Goal: Task Accomplishment & Management: Use online tool/utility

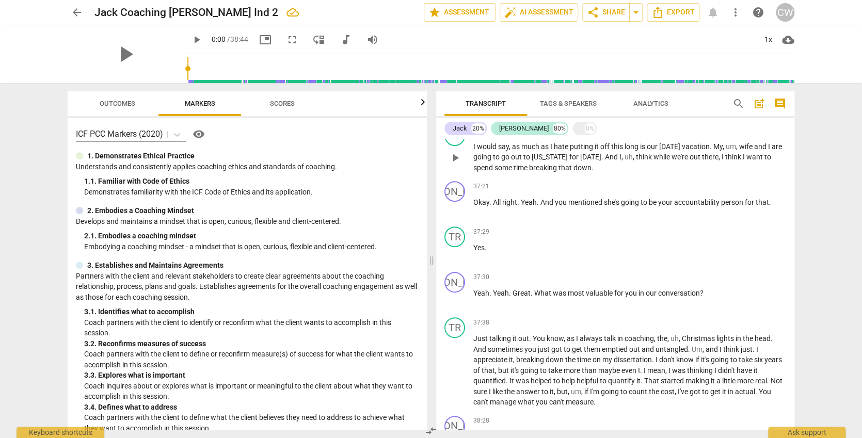
scroll to position [7966, 0]
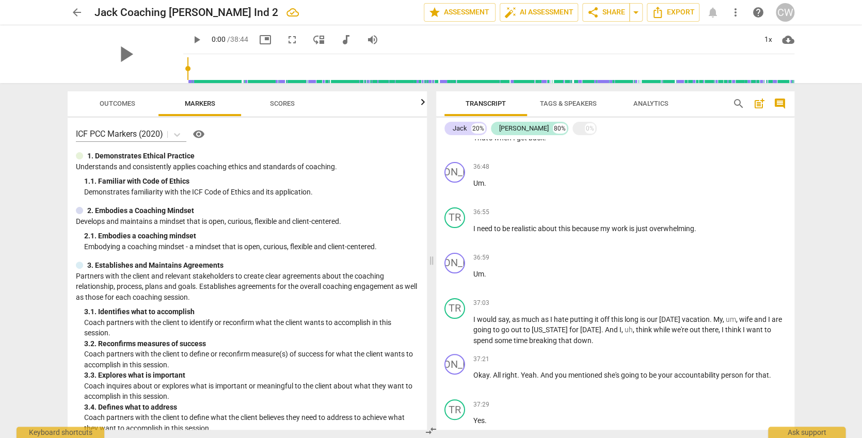
click at [284, 96] on button "Scores" at bounding box center [282, 103] width 83 height 25
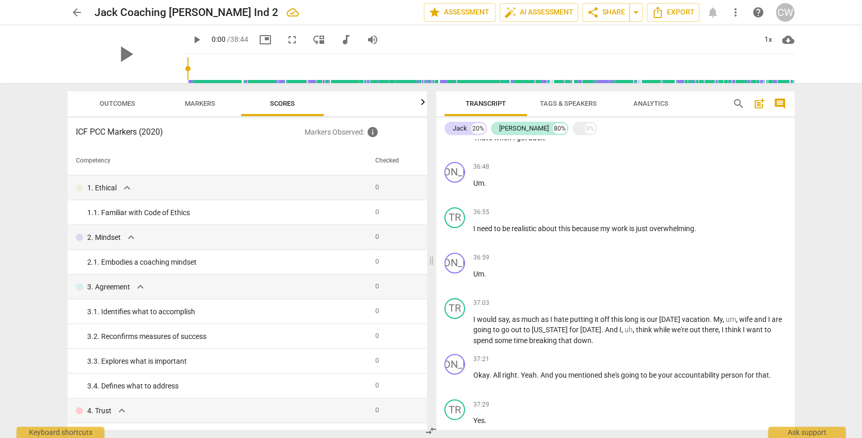
click at [124, 100] on span "Outcomes" at bounding box center [118, 104] width 36 height 8
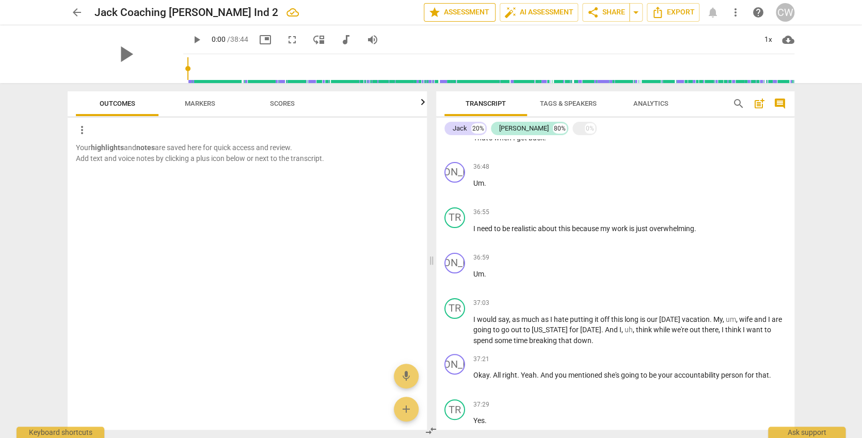
click at [467, 14] on span "star Assessment" at bounding box center [459, 12] width 62 height 12
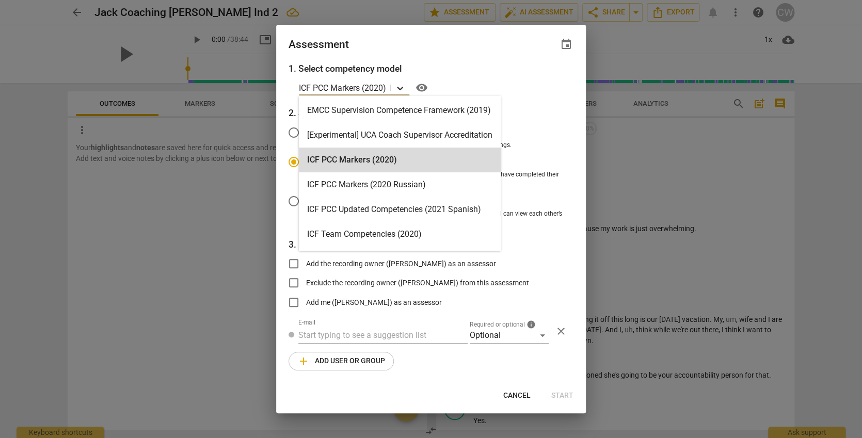
click at [400, 88] on icon at bounding box center [400, 88] width 10 height 10
click at [400, 87] on icon at bounding box center [400, 88] width 10 height 10
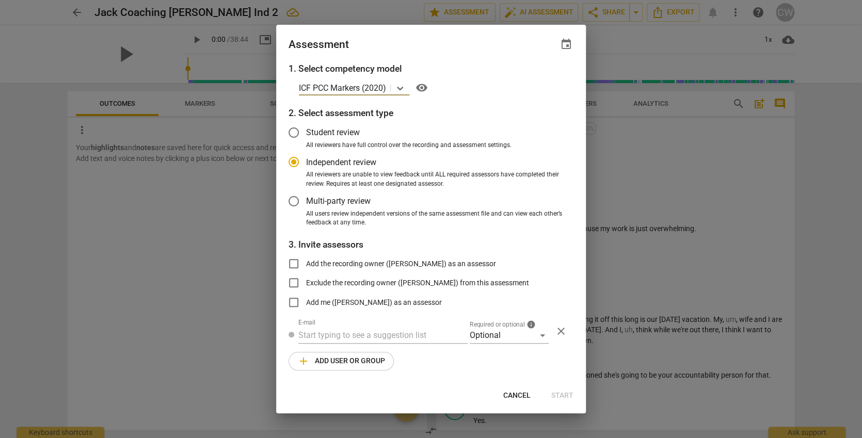
radio input "false"
click at [294, 281] on input "Exclude the recording owner ([PERSON_NAME]) from this assessment" at bounding box center [293, 282] width 25 height 25
checkbox input "true"
click at [561, 328] on span "close" at bounding box center [561, 331] width 12 height 12
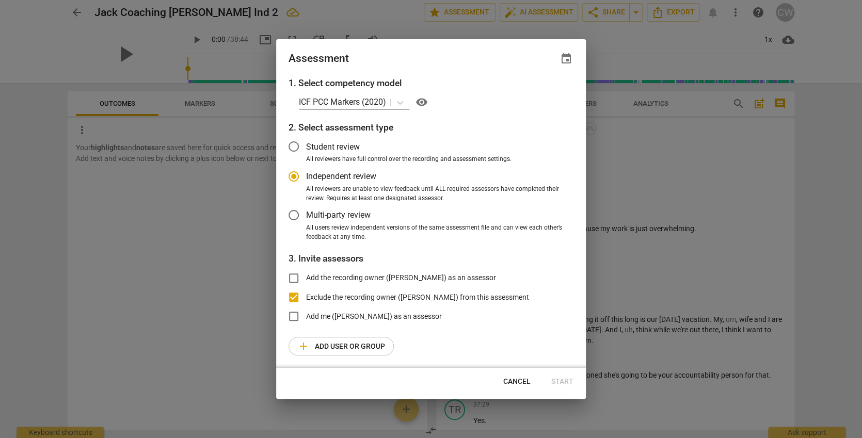
radio input "false"
click at [291, 145] on input "Student review" at bounding box center [293, 146] width 25 height 25
radio input "false"
click at [295, 175] on input "Independent review" at bounding box center [293, 176] width 25 height 25
radio input "false"
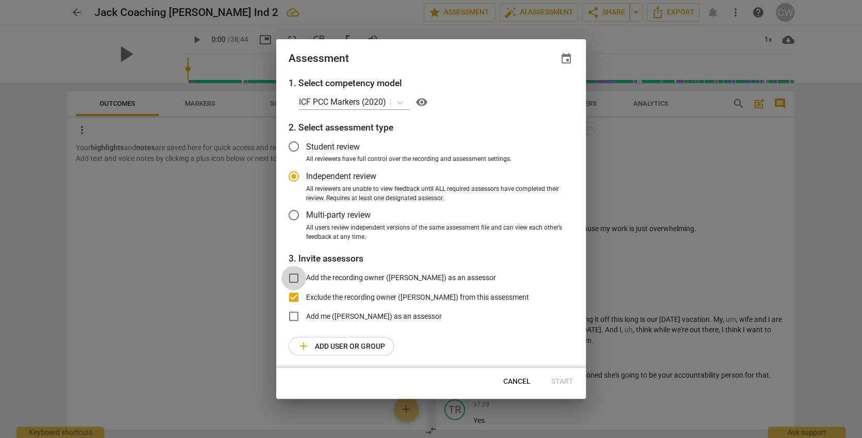
click at [297, 276] on input "Add the recording owner ([PERSON_NAME]) as an assessor" at bounding box center [293, 278] width 25 height 25
checkbox input "true"
radio input "false"
checkbox input "false"
click at [566, 377] on span "Start" at bounding box center [562, 382] width 22 height 10
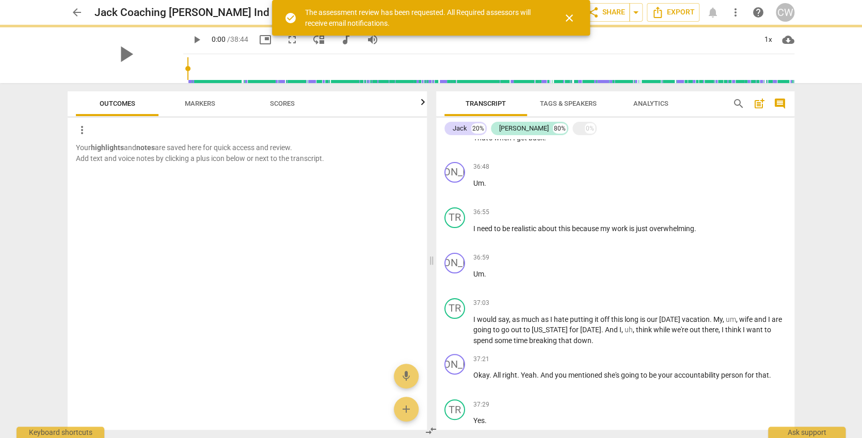
radio input "false"
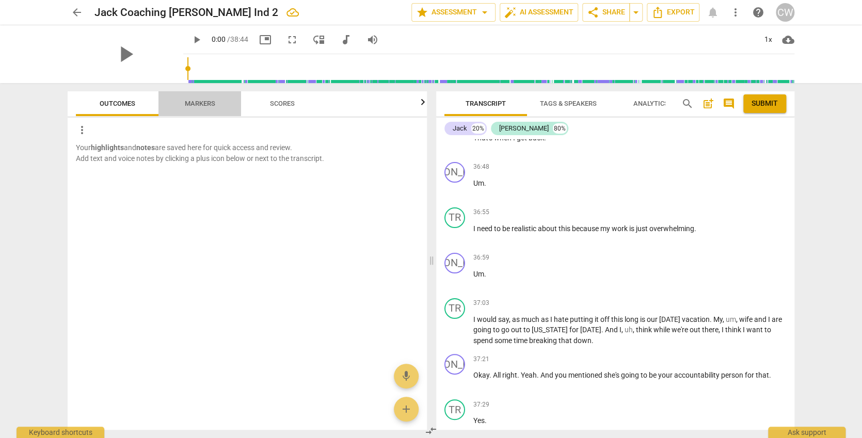
click at [201, 98] on span "Markers" at bounding box center [199, 104] width 55 height 14
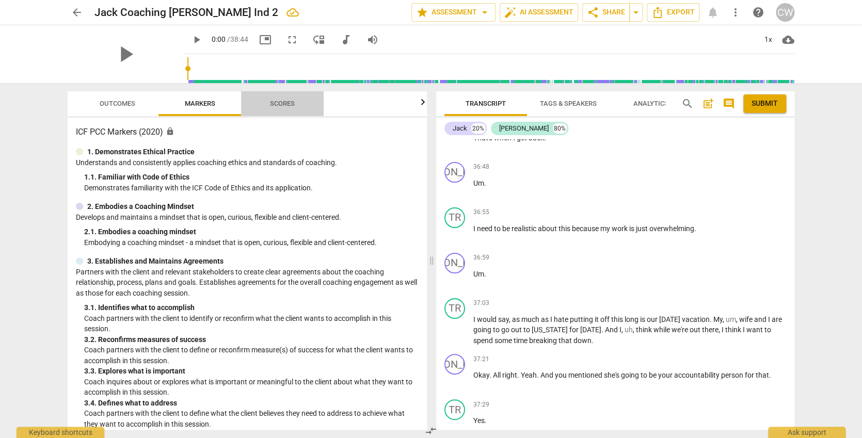
click at [278, 102] on span "Scores" at bounding box center [282, 104] width 25 height 8
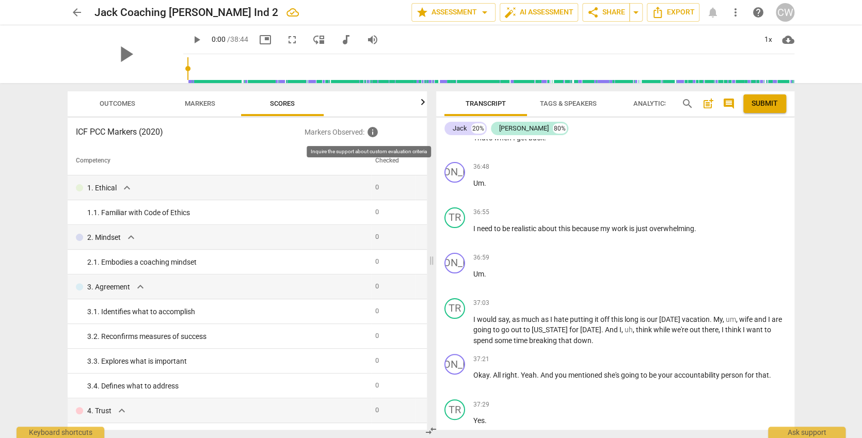
click at [368, 129] on span "info" at bounding box center [372, 132] width 12 height 12
click at [644, 103] on span "Analytics" at bounding box center [650, 104] width 35 height 8
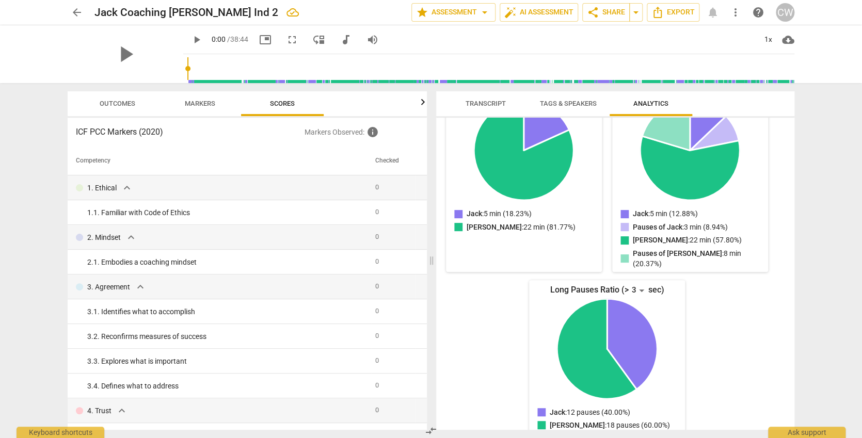
scroll to position [0, 0]
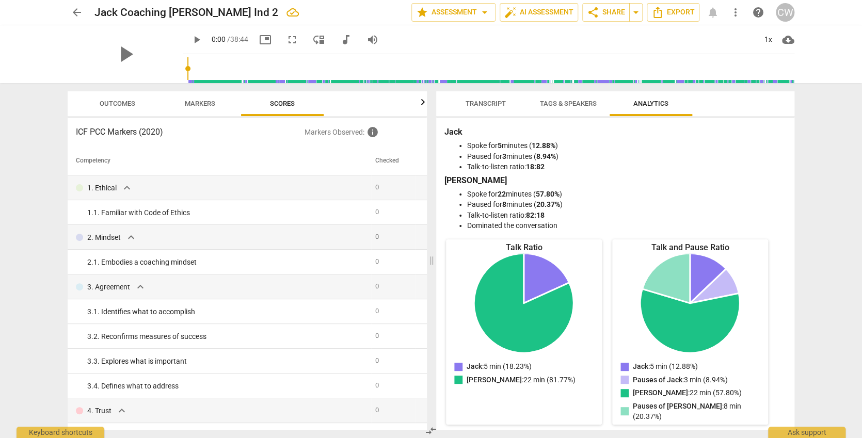
click at [165, 154] on th "Competency" at bounding box center [219, 161] width 303 height 29
click at [686, 10] on span "Export" at bounding box center [672, 12] width 43 height 12
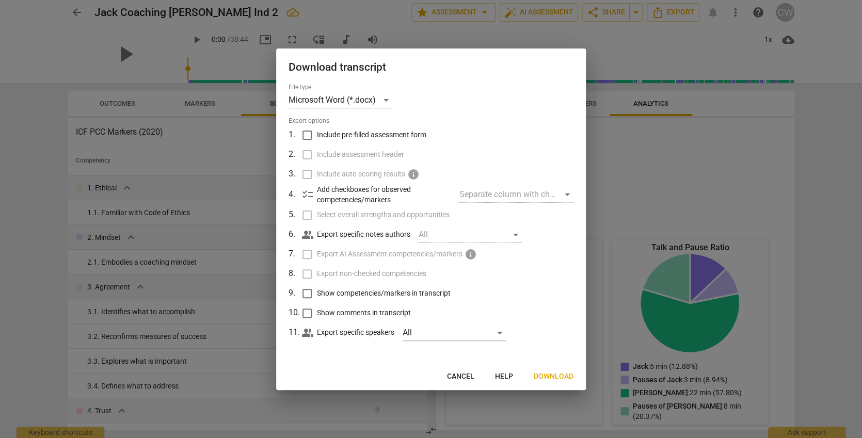
click at [553, 368] on button "Download" at bounding box center [553, 376] width 56 height 19
